Goal: Task Accomplishment & Management: Use online tool/utility

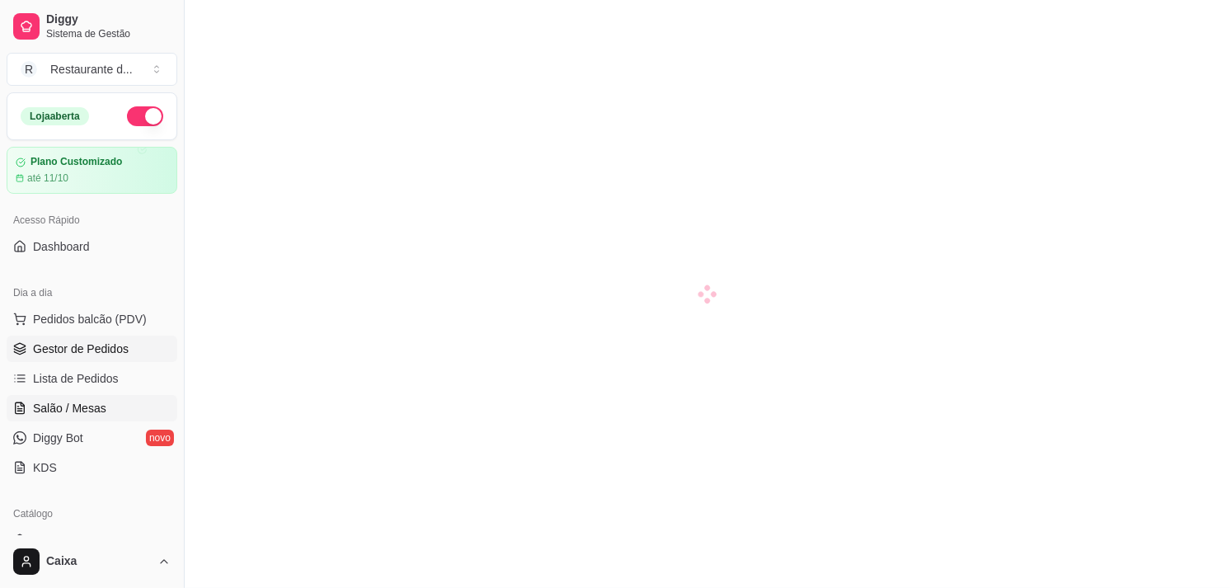
click at [95, 351] on span "Gestor de Pedidos" at bounding box center [81, 348] width 96 height 16
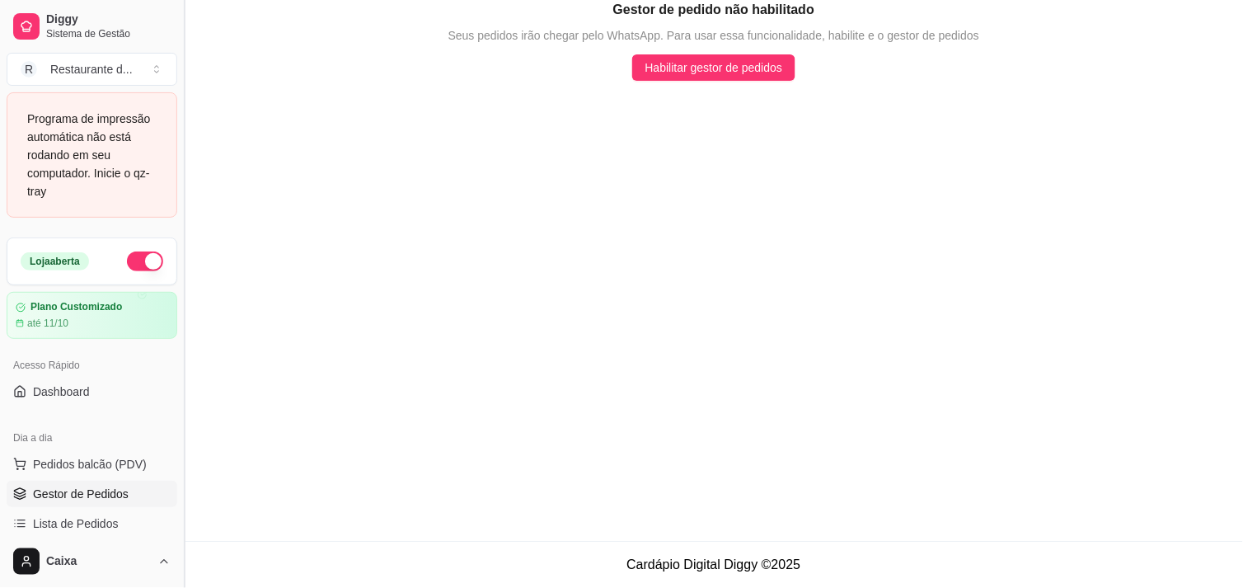
click at [177, 528] on button "Toggle Sidebar" at bounding box center [183, 294] width 13 height 588
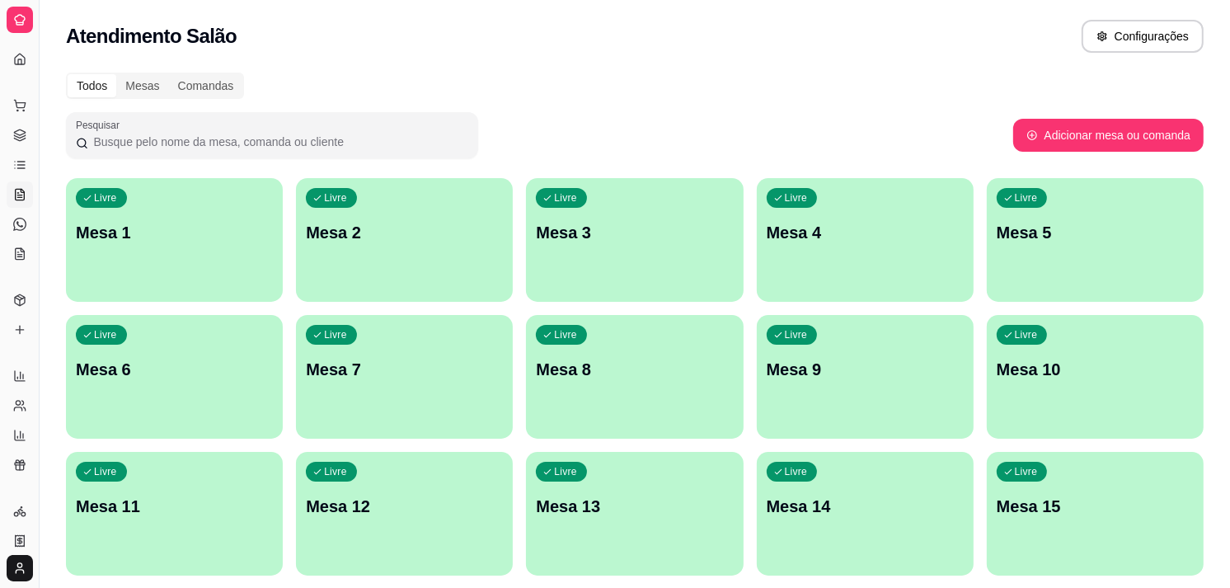
click at [697, 54] on div "Atendimento Salão Configurações" at bounding box center [635, 31] width 1190 height 63
click at [37, 113] on button "Toggle Sidebar" at bounding box center [38, 294] width 13 height 588
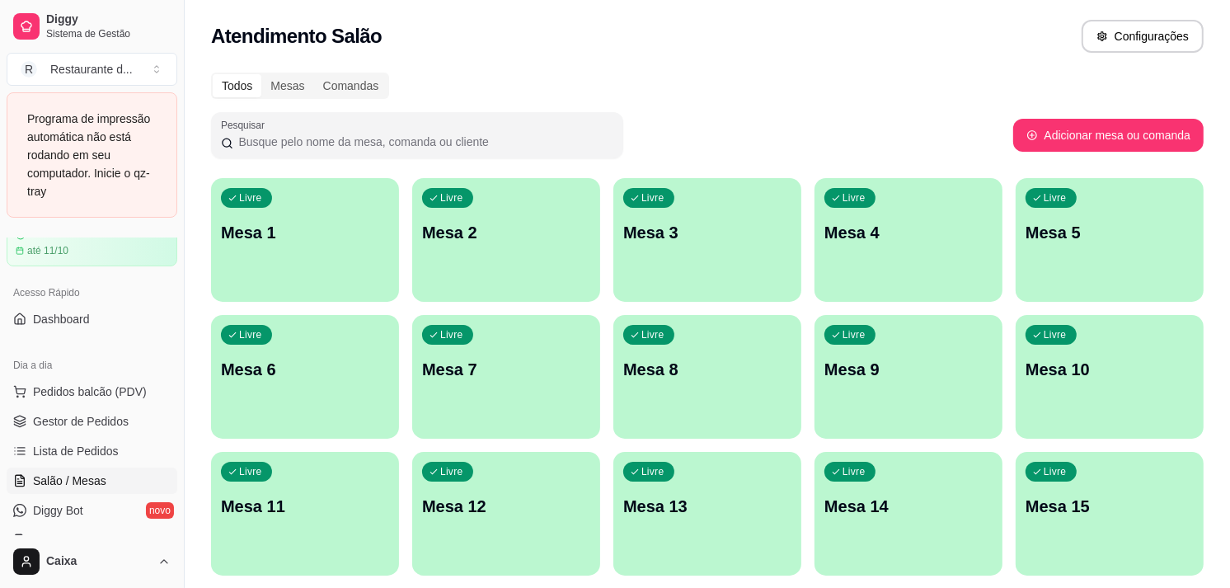
scroll to position [110, 0]
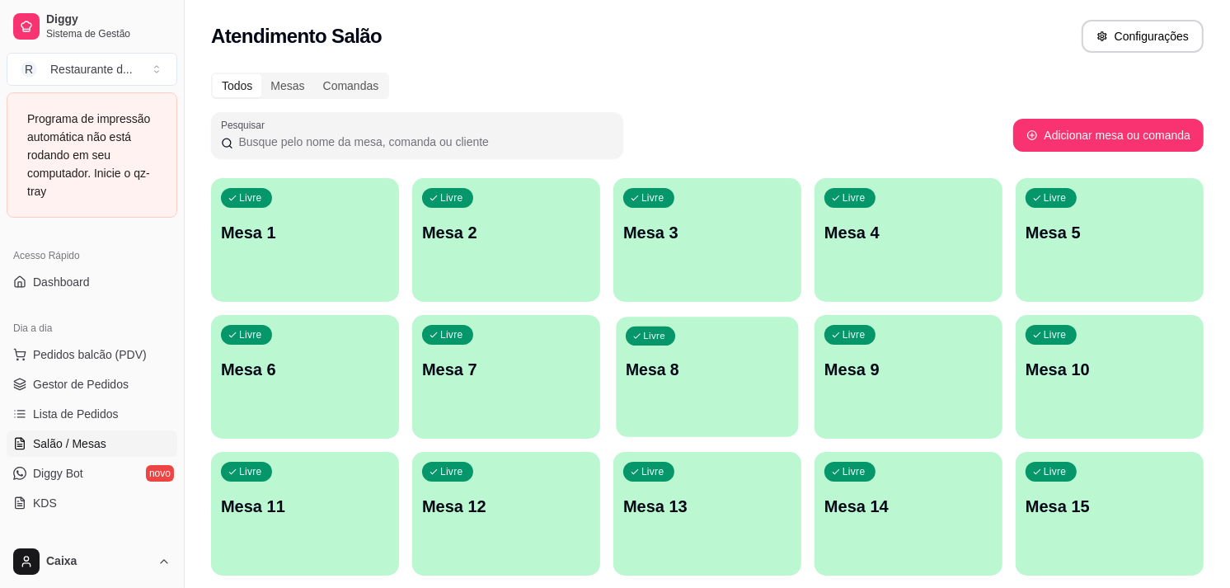
click at [725, 330] on div "Livre Mesa 8" at bounding box center [707, 367] width 182 height 101
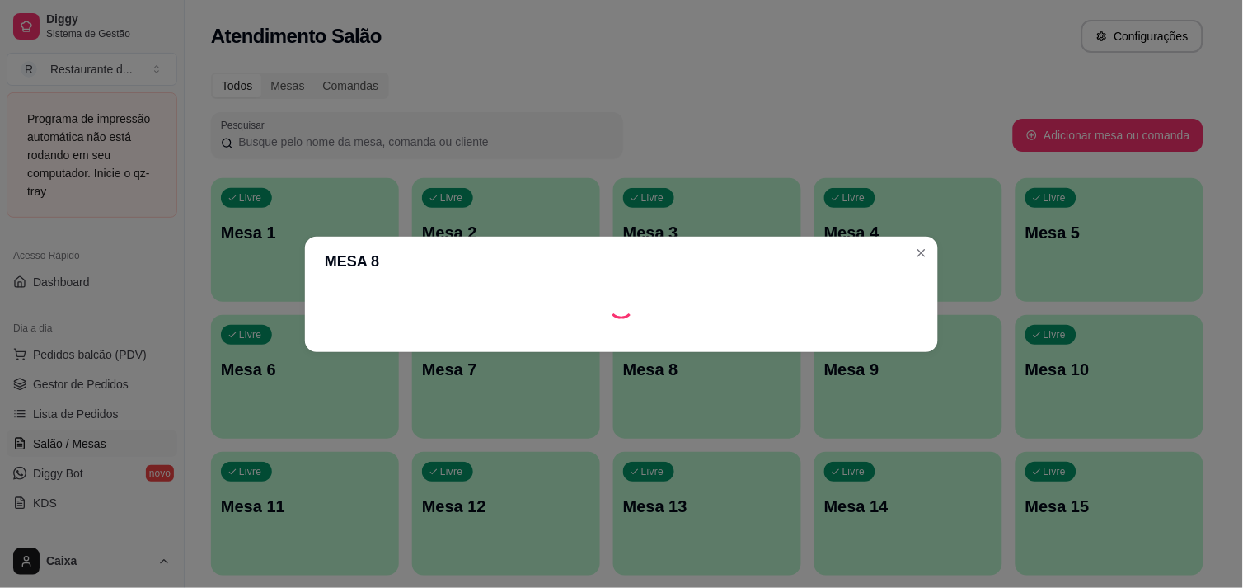
click at [725, 330] on footer at bounding box center [621, 339] width 633 height 26
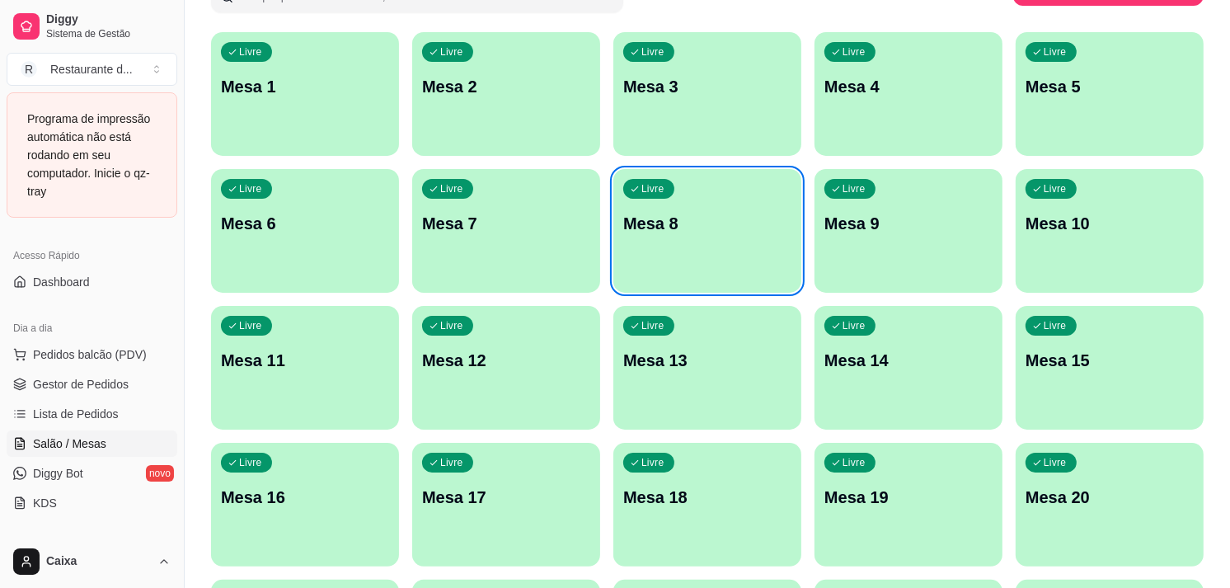
scroll to position [183, 0]
